Goal: Task Accomplishment & Management: Complete application form

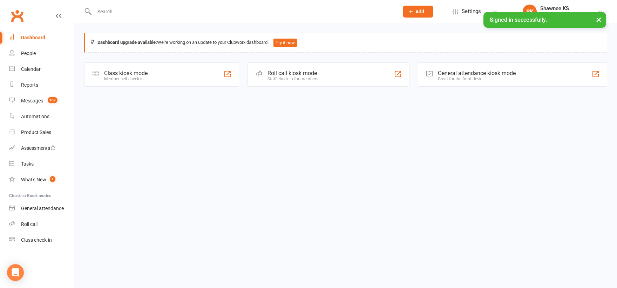
click at [142, 11] on input "text" at bounding box center [243, 12] width 302 height 10
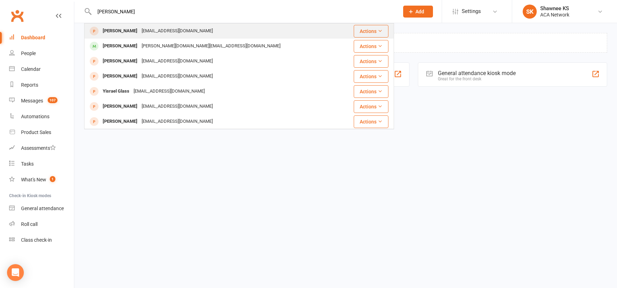
type input "[PERSON_NAME]"
click at [147, 30] on div "[EMAIL_ADDRESS][DOMAIN_NAME]" at bounding box center [177, 31] width 75 height 10
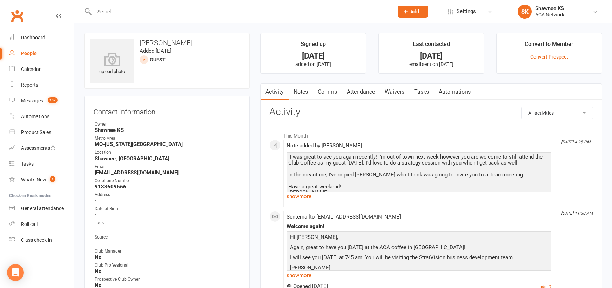
click at [401, 91] on link "Waivers" at bounding box center [394, 92] width 29 height 16
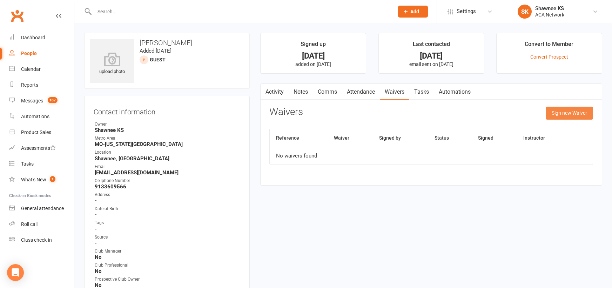
click at [569, 112] on button "Sign new Waiver" at bounding box center [569, 113] width 47 height 13
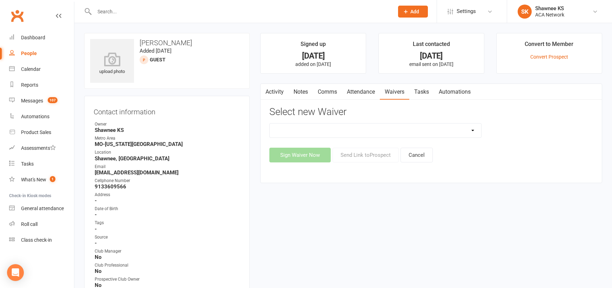
click at [473, 133] on select "ACA Business Club Membership Application ACA Membership Payment Update Form" at bounding box center [375, 130] width 211 height 14
select select "10818"
click at [270, 123] on select "ACA Business Club Membership Application ACA Membership Payment Update Form" at bounding box center [375, 130] width 211 height 14
click at [315, 156] on button "Sign Waiver Now" at bounding box center [299, 155] width 61 height 15
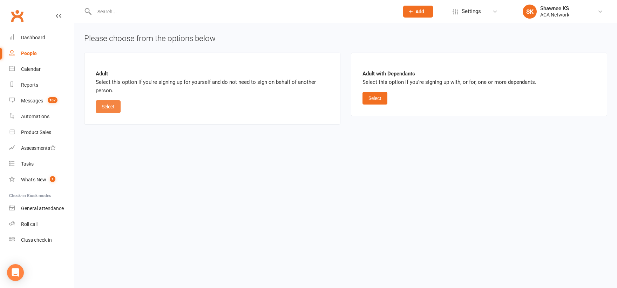
click at [104, 111] on button "Select" at bounding box center [108, 106] width 25 height 13
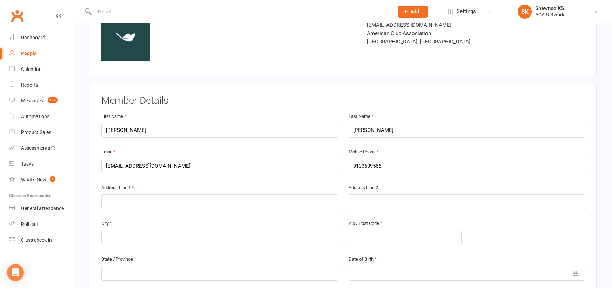
scroll to position [105, 0]
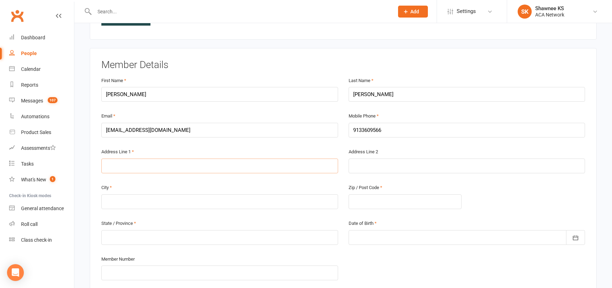
click at [186, 165] on input "text" at bounding box center [219, 166] width 237 height 15
click at [141, 199] on input "text" at bounding box center [219, 201] width 237 height 15
click at [176, 169] on input "[STREET_ADDRESS][PERSON_NAME]" at bounding box center [219, 166] width 237 height 15
type input "[STREET_ADDRESS][PERSON_NAME]"
click at [131, 199] on input "text" at bounding box center [219, 201] width 237 height 15
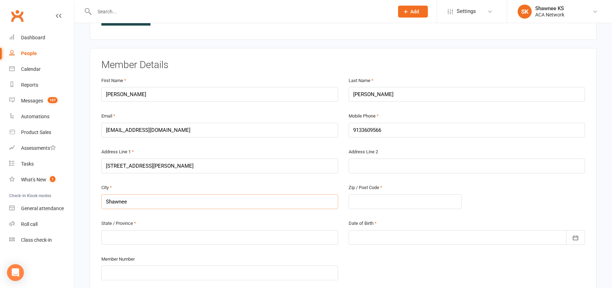
type input "Shawnee"
click at [369, 202] on input "text" at bounding box center [405, 201] width 113 height 15
type input "66203"
click at [203, 239] on input "text" at bounding box center [219, 237] width 237 height 15
type input "[US_STATE]"
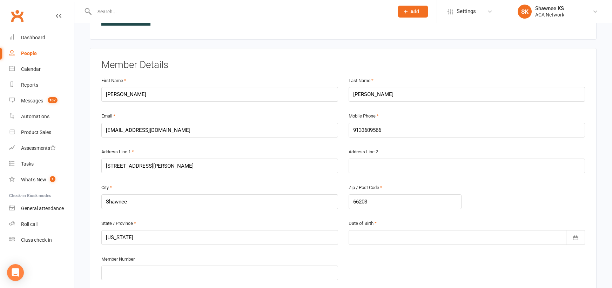
click at [370, 236] on div at bounding box center [467, 237] width 237 height 15
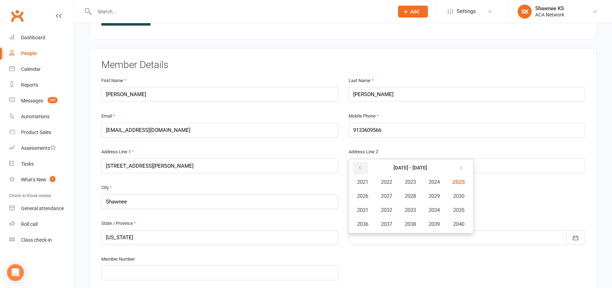
click at [361, 167] on icon "button" at bounding box center [359, 168] width 5 height 6
click at [362, 167] on icon "button" at bounding box center [359, 168] width 5 height 6
click at [361, 167] on icon "button" at bounding box center [359, 168] width 5 height 6
click at [359, 168] on icon "button" at bounding box center [359, 168] width 5 height 6
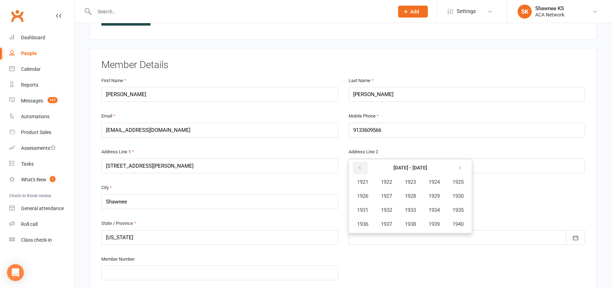
click at [359, 168] on icon "button" at bounding box center [359, 168] width 5 height 6
click at [462, 167] on icon "button" at bounding box center [459, 168] width 5 height 6
click at [440, 211] on span "1974" at bounding box center [434, 210] width 11 height 6
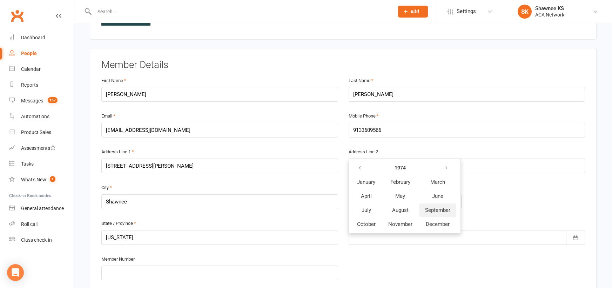
click at [440, 213] on span "September" at bounding box center [437, 210] width 25 height 6
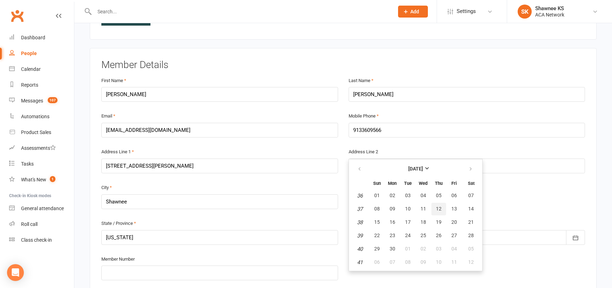
click at [438, 210] on span "12" at bounding box center [439, 209] width 6 height 6
type input "[DATE]"
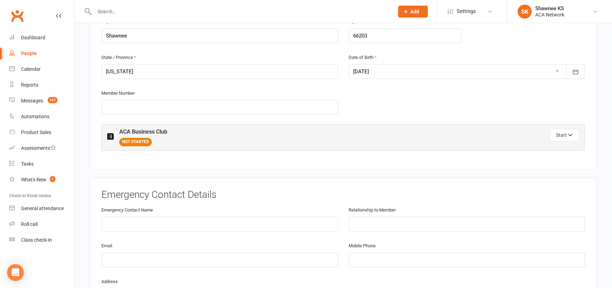
scroll to position [281, 0]
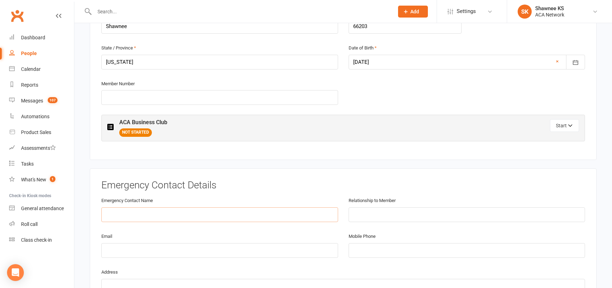
click at [178, 217] on input "text" at bounding box center [219, 214] width 237 height 15
type input "[PERSON_NAME]"
click at [417, 220] on input "text" at bounding box center [467, 214] width 237 height 15
type input "husband"
click at [184, 250] on input "email" at bounding box center [219, 250] width 237 height 15
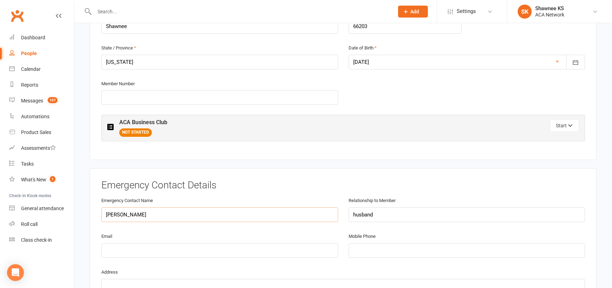
click at [109, 214] on input "[PERSON_NAME]" at bounding box center [219, 214] width 237 height 15
type input "[PERSON_NAME]"
click at [119, 252] on input "email" at bounding box center [219, 250] width 237 height 15
click at [384, 249] on input "tel" at bounding box center [467, 250] width 237 height 15
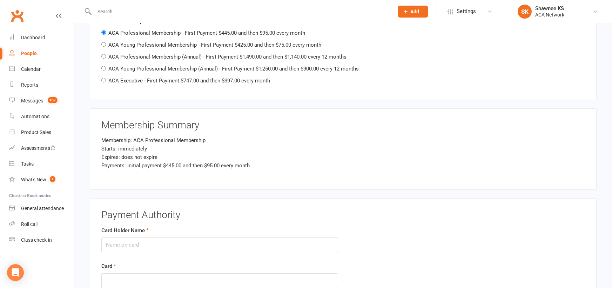
scroll to position [842, 0]
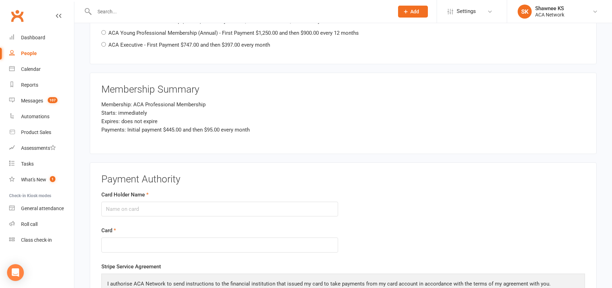
type input "8163592665"
click at [155, 211] on input "Card Holder Name" at bounding box center [219, 209] width 237 height 15
type input "[PERSON_NAME]"
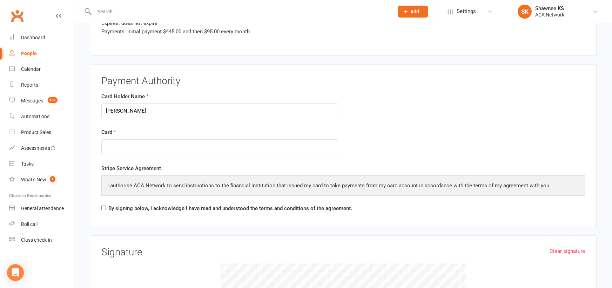
scroll to position [947, 0]
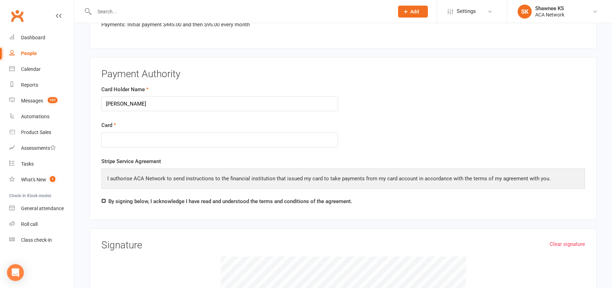
click at [105, 201] on input "By signing below, I acknowledge I have read and understood the terms and condit…" at bounding box center [103, 201] width 5 height 5
checkbox input "true"
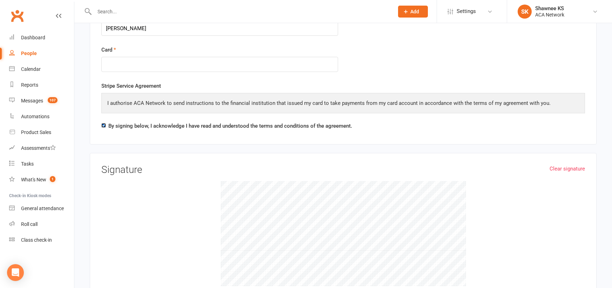
scroll to position [1052, 0]
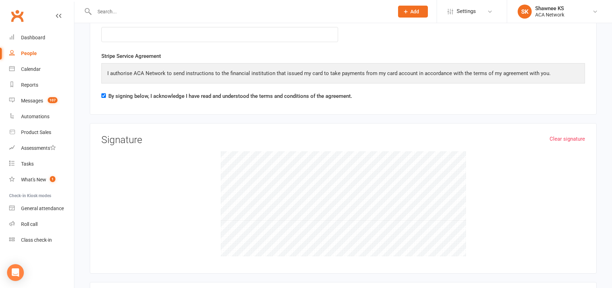
click at [200, 227] on div at bounding box center [343, 203] width 484 height 105
click at [278, 194] on div at bounding box center [343, 203] width 484 height 105
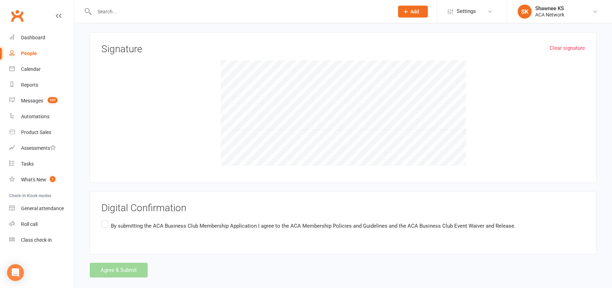
scroll to position [1154, 0]
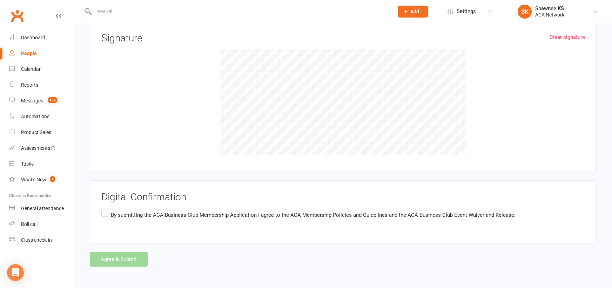
click at [108, 213] on label "By submitting the ACA Business Club Membership Application I agree to the ACA M…" at bounding box center [308, 215] width 414 height 14
click at [106, 208] on input "By submitting the ACA Business Club Membership Application I agree to the ACA M…" at bounding box center [103, 208] width 5 height 0
click at [116, 260] on button "Agree & Submit" at bounding box center [119, 259] width 58 height 15
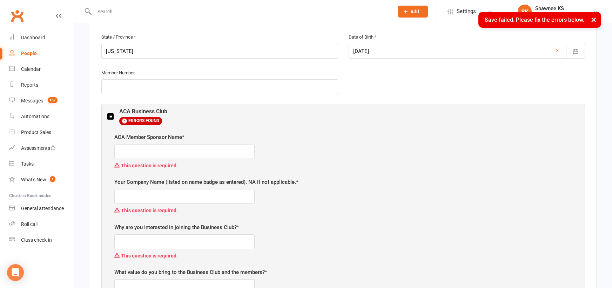
scroll to position [290, 0]
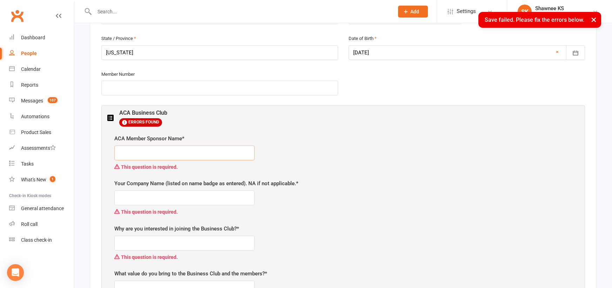
click at [165, 153] on input "text" at bounding box center [184, 153] width 140 height 15
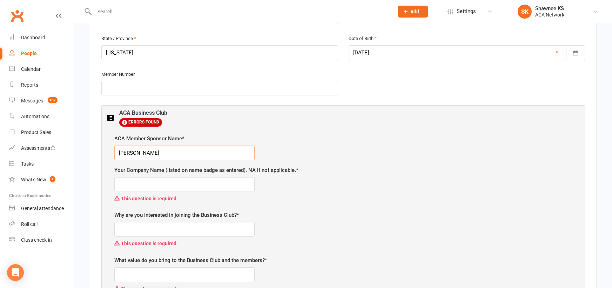
type input "[PERSON_NAME]"
click at [172, 183] on input "text" at bounding box center [184, 184] width 140 height 15
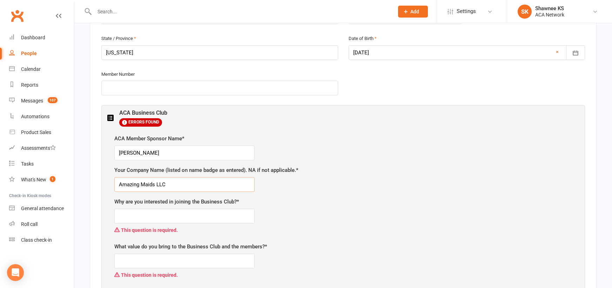
type input "Amazing Maids LLC"
click at [150, 210] on input "text" at bounding box center [184, 216] width 140 height 15
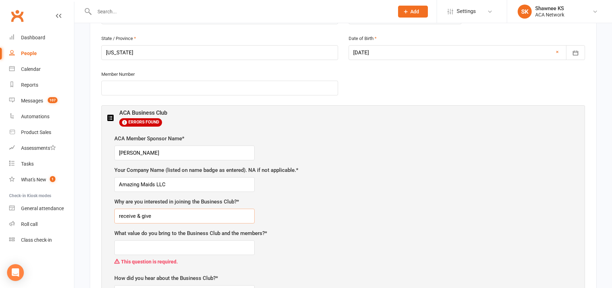
type input "receive & give"
click at [144, 251] on input "text" at bounding box center [184, 247] width 140 height 15
click at [175, 248] on input "text" at bounding box center [184, 247] width 140 height 15
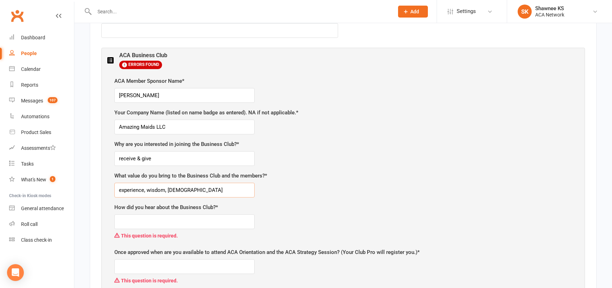
scroll to position [360, 0]
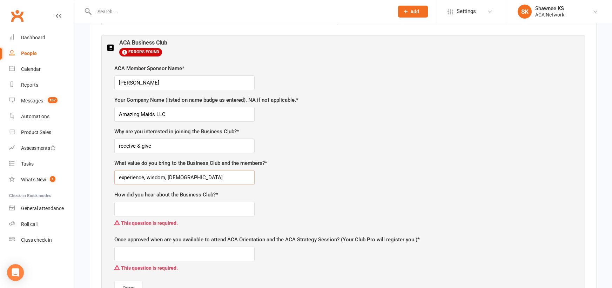
type input "experience, wisdom, [DEMOGRAPHIC_DATA]"
click at [196, 206] on input "text" at bounding box center [184, 209] width 140 height 15
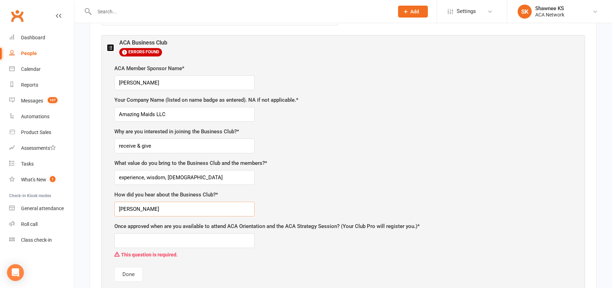
type input "[PERSON_NAME]"
click at [180, 240] on input "text" at bounding box center [184, 240] width 140 height 15
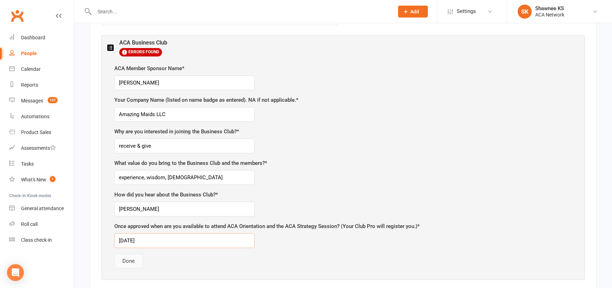
type input "[DATE]"
click at [133, 263] on button "Done" at bounding box center [128, 261] width 28 height 15
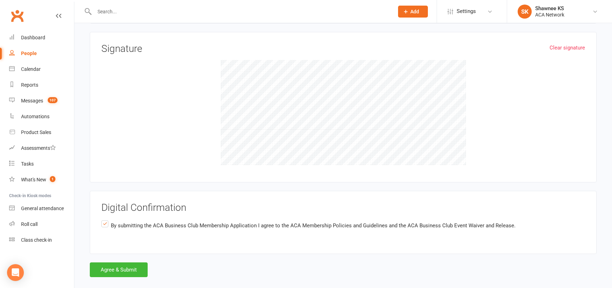
scroll to position [1154, 0]
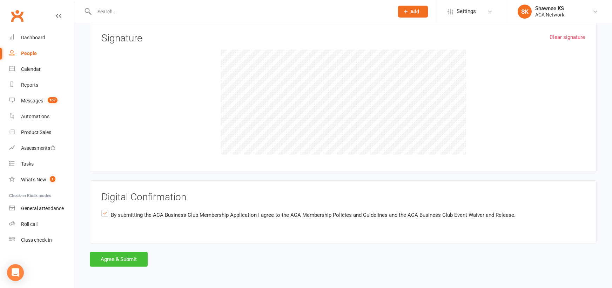
click at [135, 263] on button "Agree & Submit" at bounding box center [119, 259] width 58 height 15
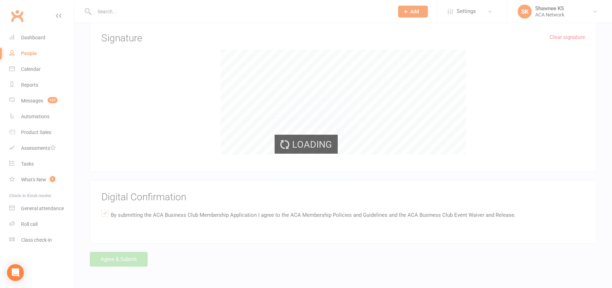
scroll to position [0, 0]
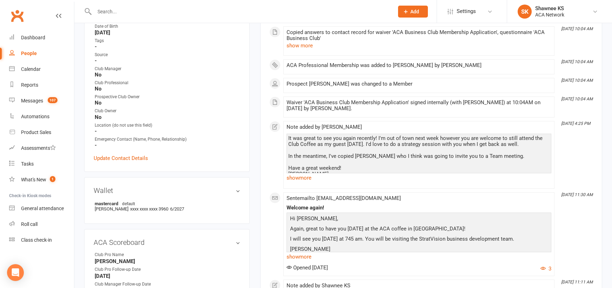
scroll to position [210, 0]
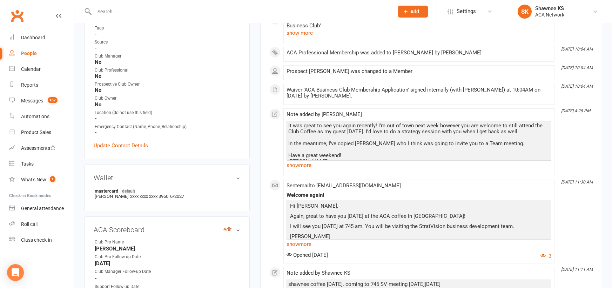
click at [227, 230] on link "edit" at bounding box center [227, 230] width 8 height 6
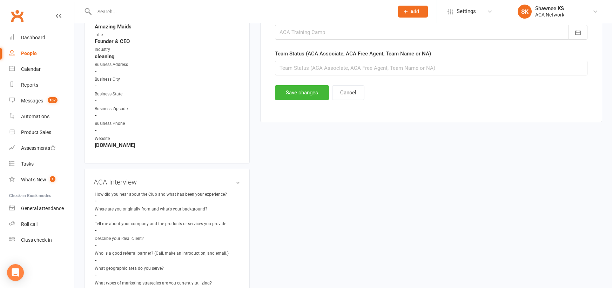
scroll to position [344, 0]
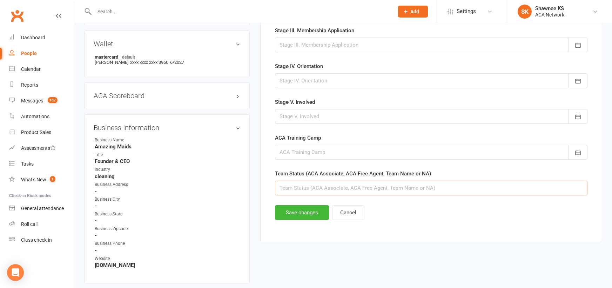
click at [322, 188] on input "text" at bounding box center [431, 188] width 312 height 15
type input "StratVision"
